Goal: Task Accomplishment & Management: Manage account settings

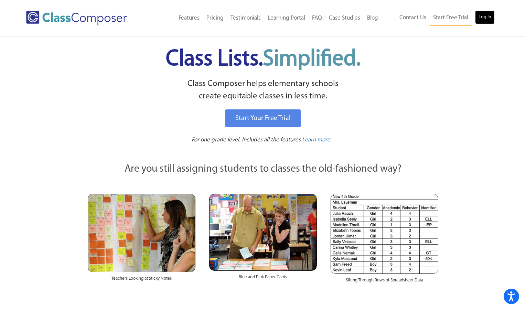
click at [490, 19] on link "Log In" at bounding box center [485, 17] width 20 height 14
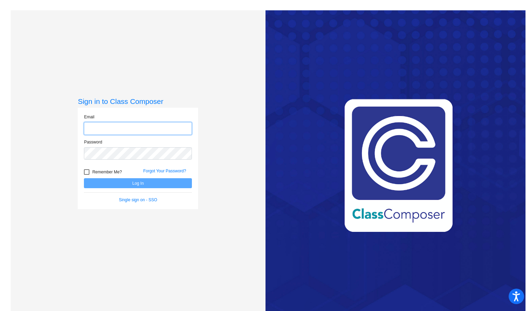
type input "[EMAIL_ADDRESS][DOMAIN_NAME]"
click at [112, 180] on button "Log In" at bounding box center [138, 183] width 108 height 10
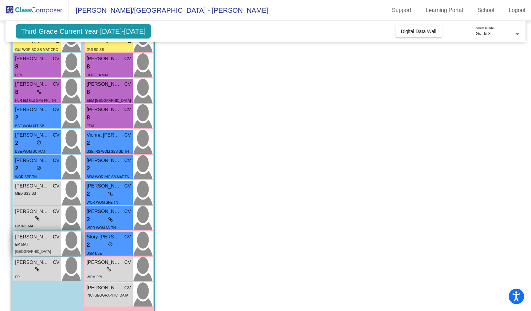
scroll to position [90, 0]
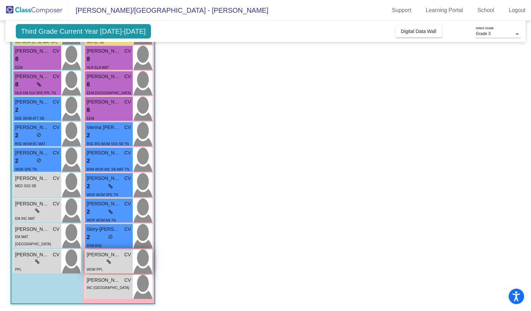
click at [109, 263] on icon at bounding box center [109, 262] width 4 height 5
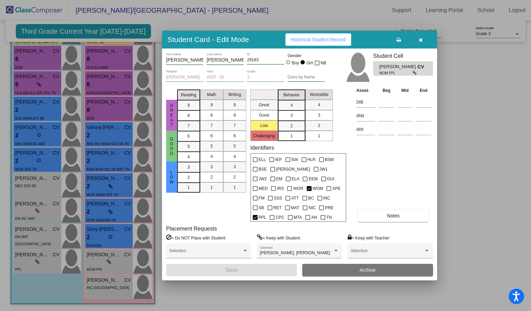
click at [163, 292] on div at bounding box center [265, 155] width 531 height 311
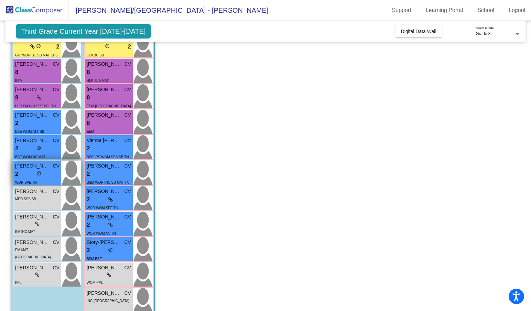
scroll to position [56, 0]
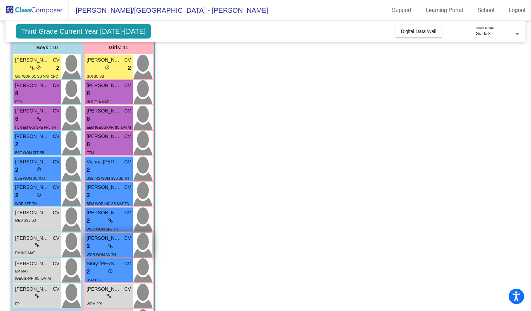
click at [107, 249] on div "2 lock do_not_disturb_alt" at bounding box center [109, 246] width 44 height 9
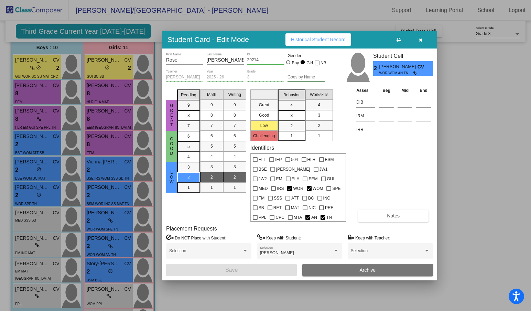
click at [419, 42] on icon "button" at bounding box center [421, 40] width 4 height 5
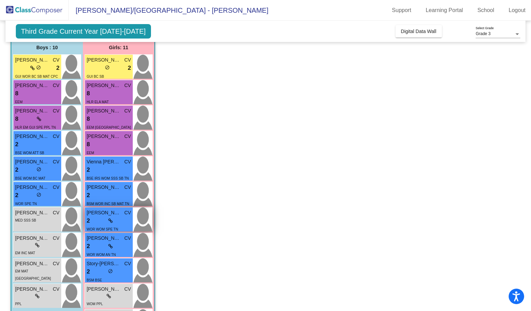
click at [105, 222] on div "2 lock do_not_disturb_alt" at bounding box center [109, 221] width 44 height 9
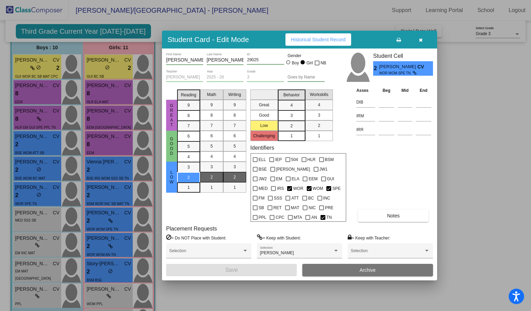
click at [420, 39] on icon "button" at bounding box center [421, 40] width 4 height 5
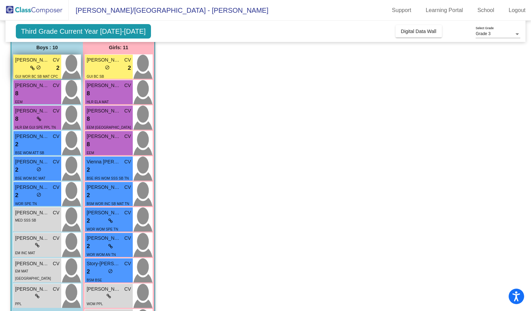
click at [40, 66] on span "do_not_disturb_alt" at bounding box center [38, 67] width 5 height 5
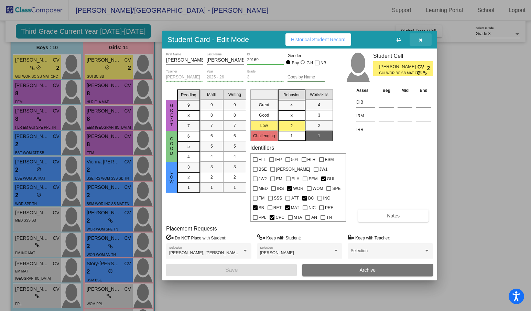
click at [422, 37] on span "button" at bounding box center [421, 40] width 4 height 6
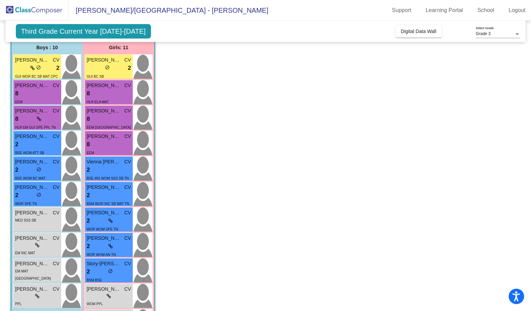
click at [186, 194] on app-classroom "Class 6 - [PERSON_NAME] BSI R & M picture_as_pdf [PERSON_NAME] Add Student Firs…" at bounding box center [266, 178] width 510 height 336
click at [106, 165] on span "Vienna [PERSON_NAME]" at bounding box center [104, 161] width 34 height 7
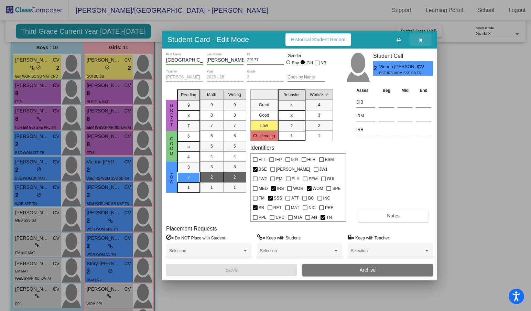
click at [419, 41] on icon "button" at bounding box center [421, 40] width 4 height 5
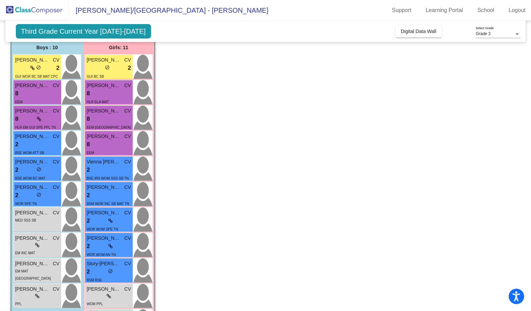
click at [229, 182] on app-classroom "Class 6 - [PERSON_NAME] BSI R & M picture_as_pdf [PERSON_NAME] Add Student Firs…" at bounding box center [266, 178] width 510 height 336
